Goal: Information Seeking & Learning: Learn about a topic

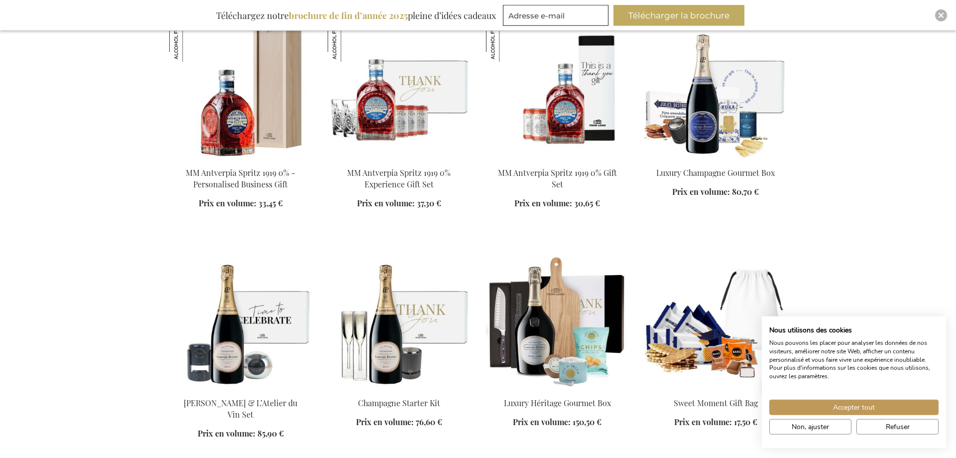
scroll to position [914, 0]
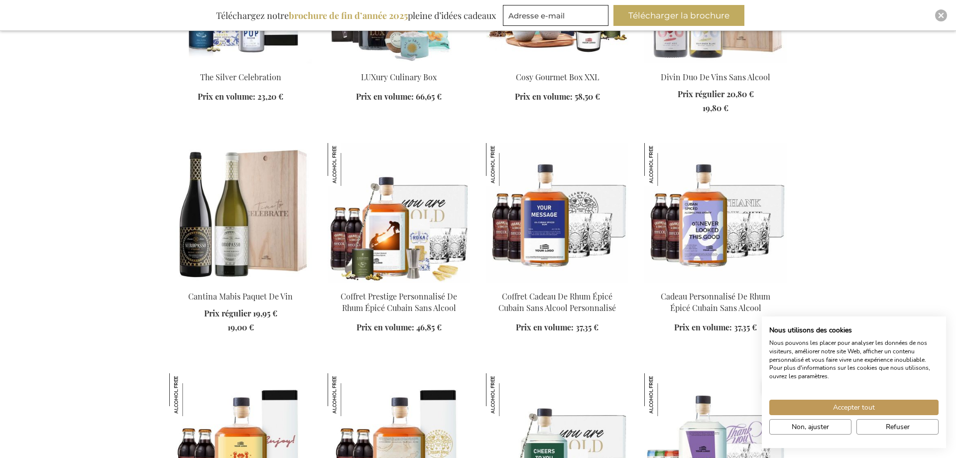
scroll to position [1626, 0]
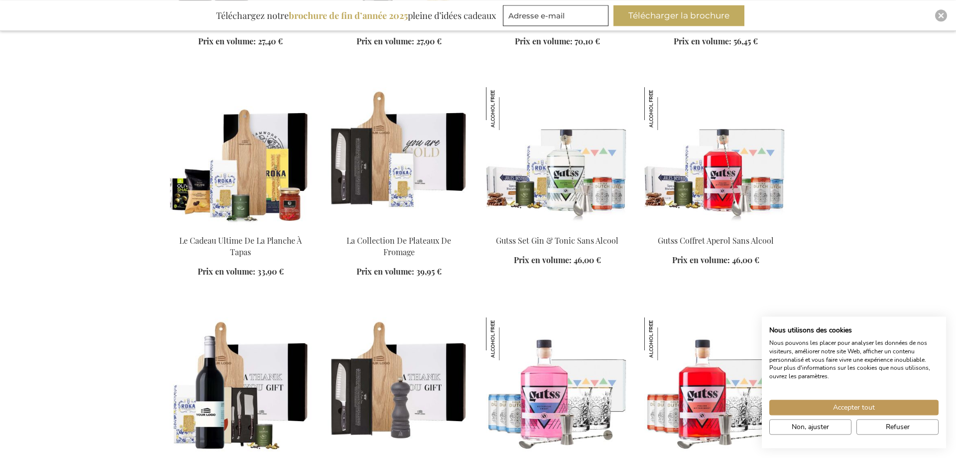
scroll to position [2794, 0]
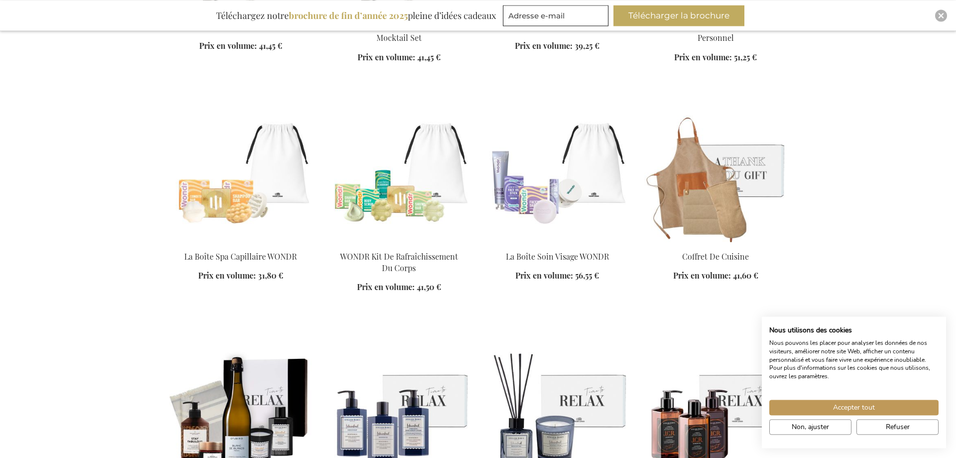
scroll to position [3404, 0]
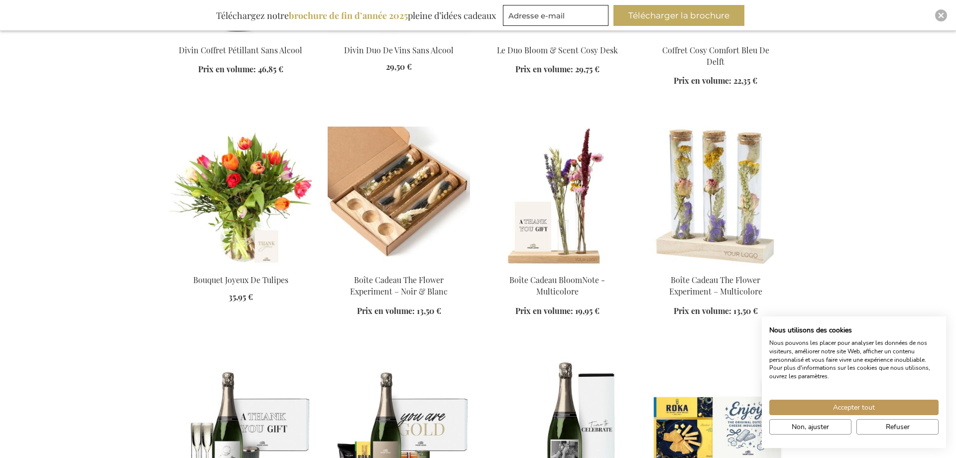
scroll to position [4115, 0]
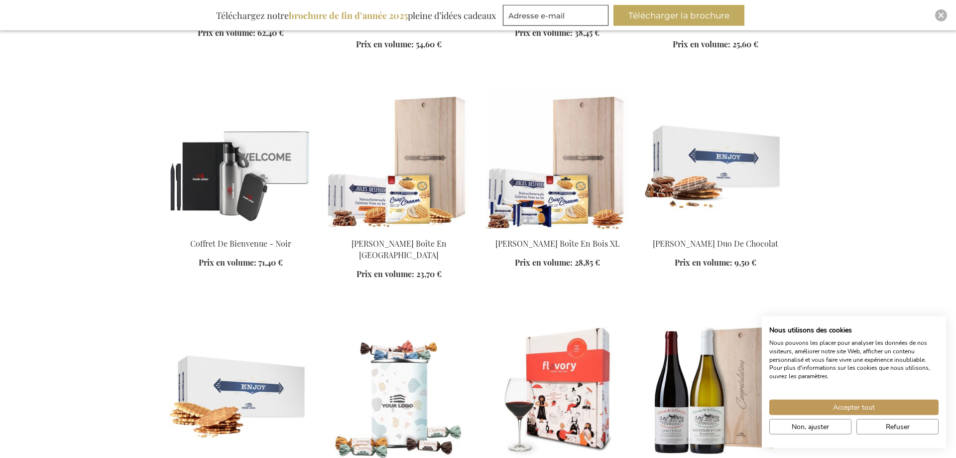
scroll to position [4776, 0]
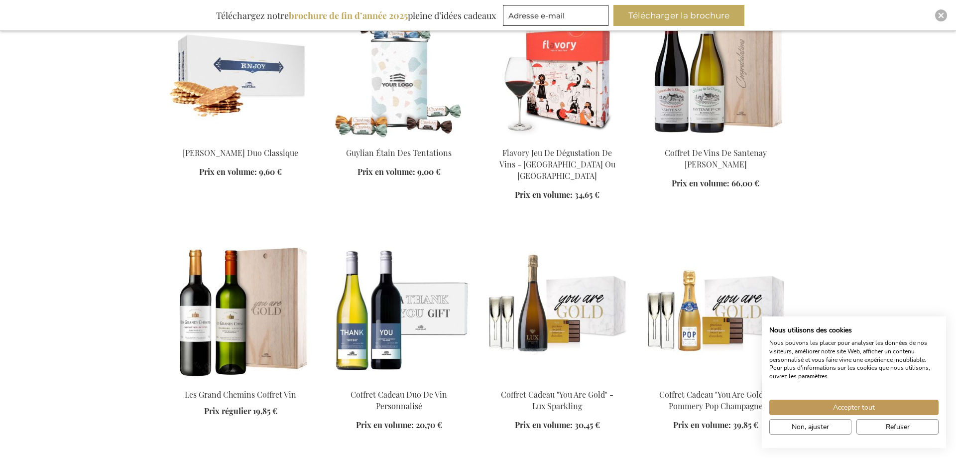
scroll to position [5385, 0]
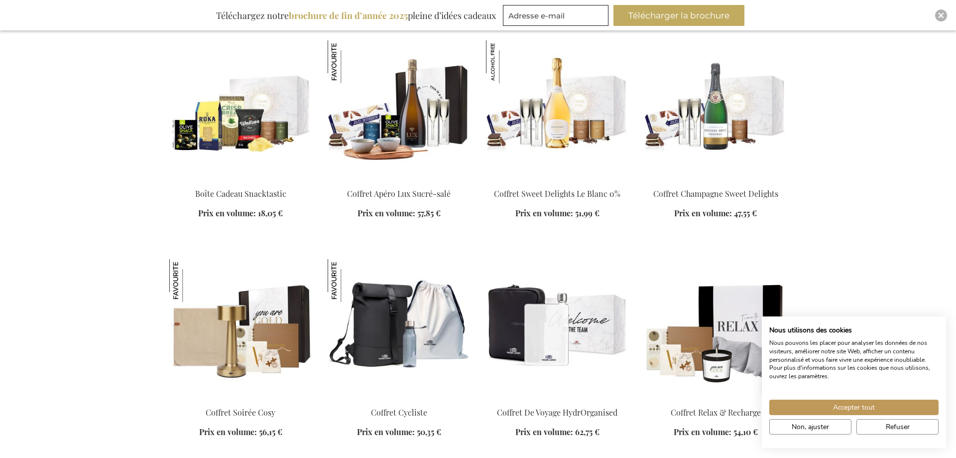
scroll to position [5995, 0]
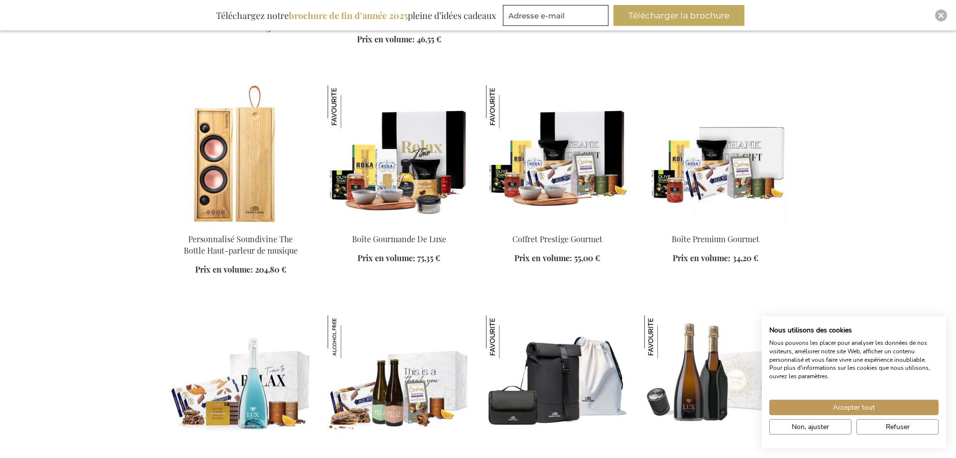
scroll to position [6910, 0]
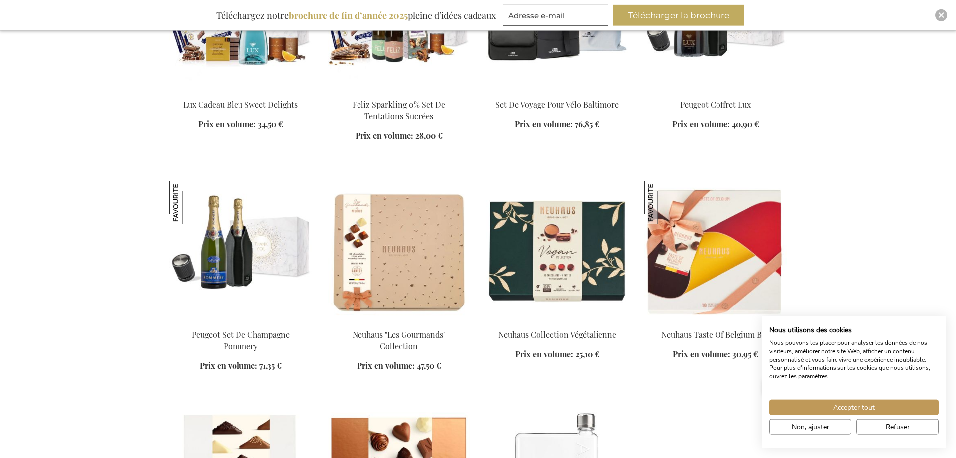
scroll to position [7214, 0]
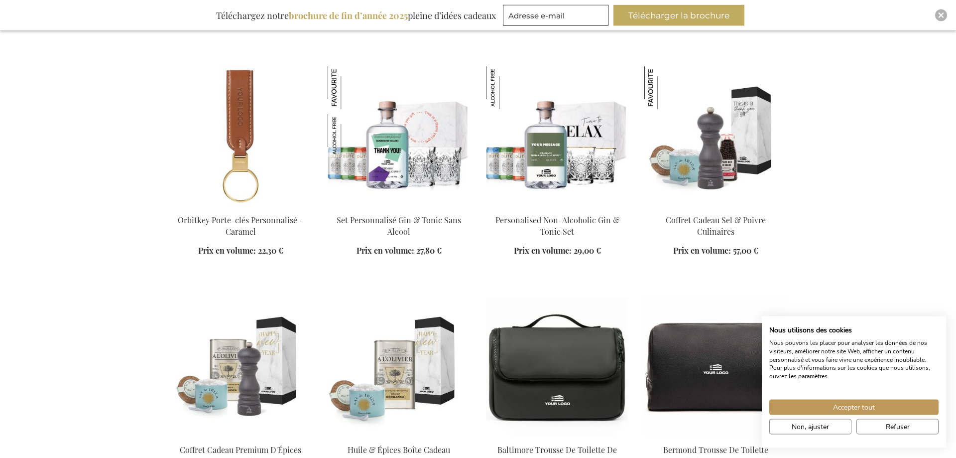
scroll to position [8078, 0]
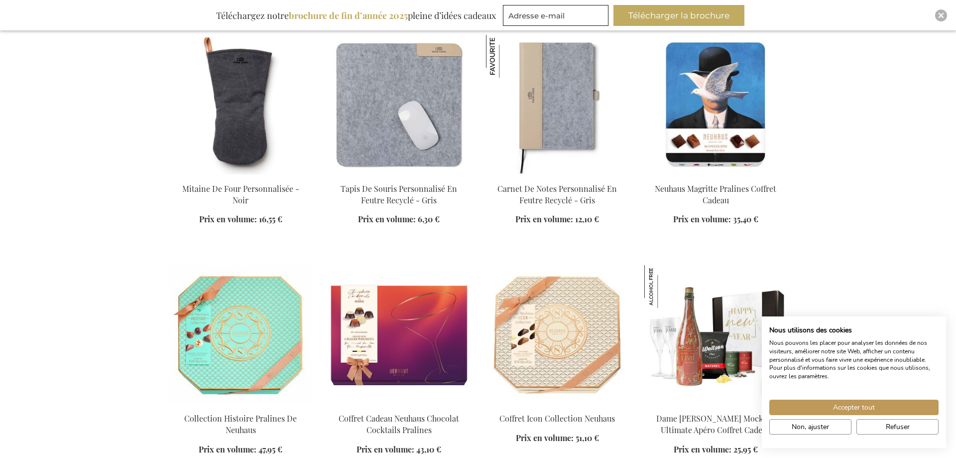
scroll to position [9653, 0]
